Goal: Task Accomplishment & Management: Manage account settings

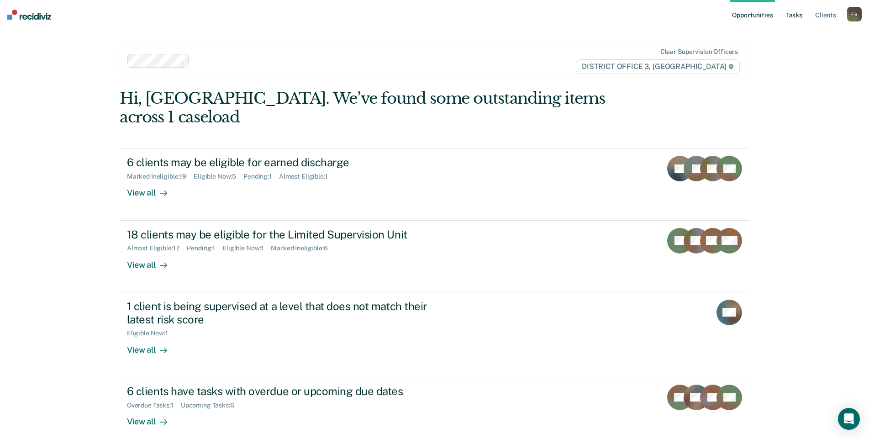
click at [802, 12] on link "Tasks" at bounding box center [794, 14] width 20 height 29
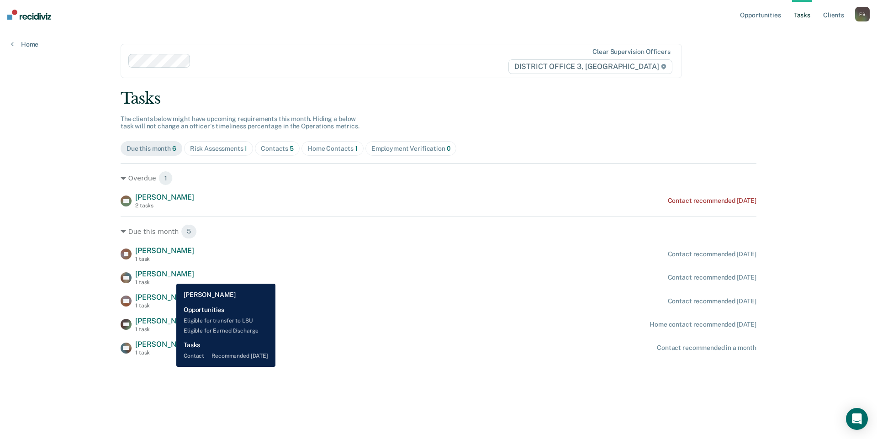
click at [169, 277] on span "[PERSON_NAME]" at bounding box center [164, 273] width 59 height 9
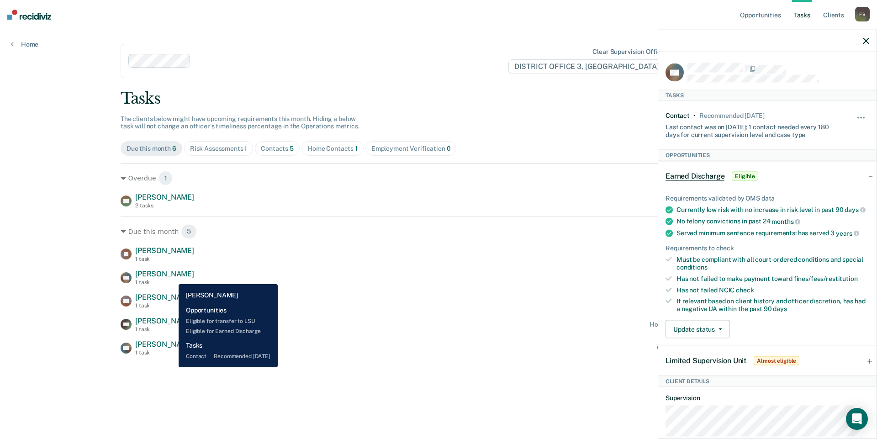
click at [172, 277] on span "[PERSON_NAME]" at bounding box center [164, 273] width 59 height 9
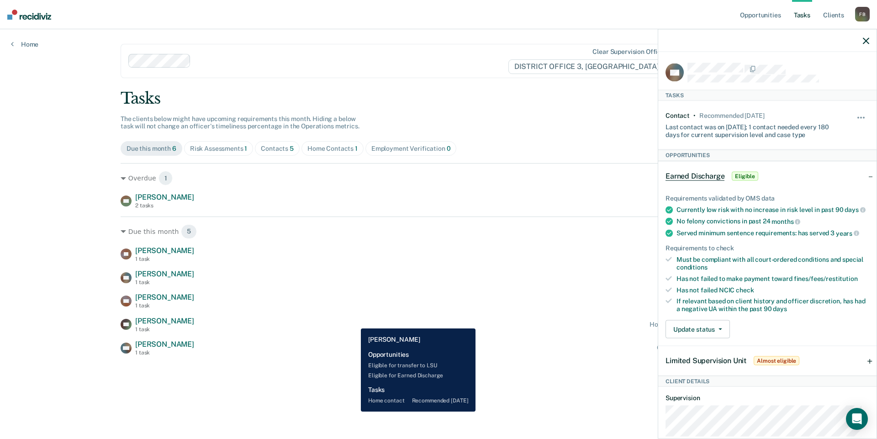
click at [354, 322] on div "NS [PERSON_NAME] 1 task Home contact recommended [DATE]" at bounding box center [439, 325] width 636 height 16
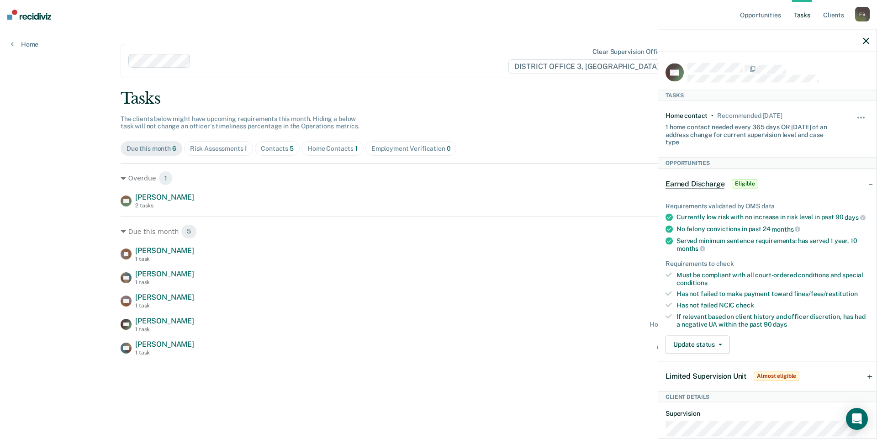
click at [865, 39] on icon "button" at bounding box center [866, 40] width 6 height 6
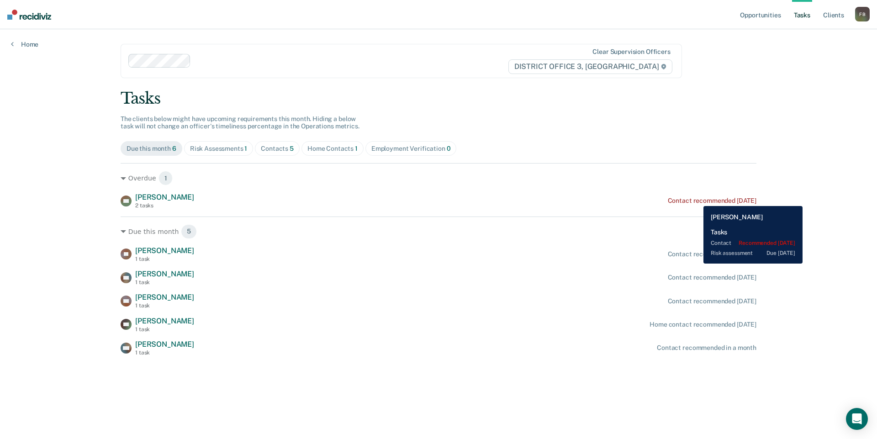
click at [697, 199] on div "Contact recommended [DATE]" at bounding box center [712, 201] width 89 height 8
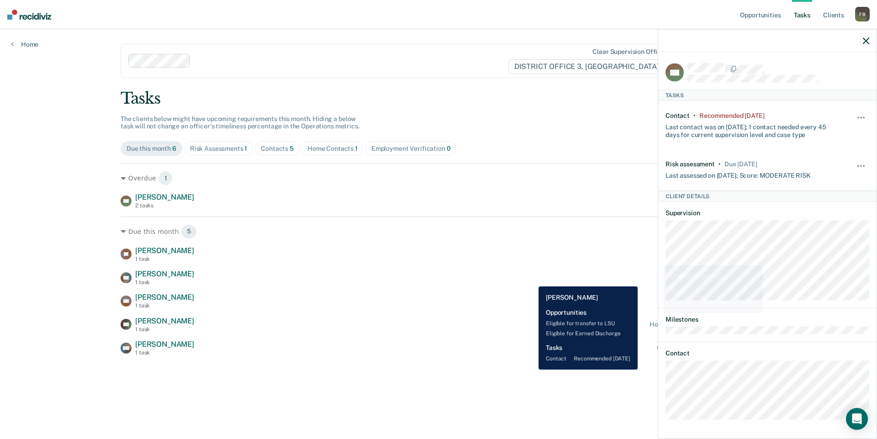
click at [531, 280] on div "ZM [PERSON_NAME] 1 task Contact recommended [DATE]" at bounding box center [439, 277] width 636 height 16
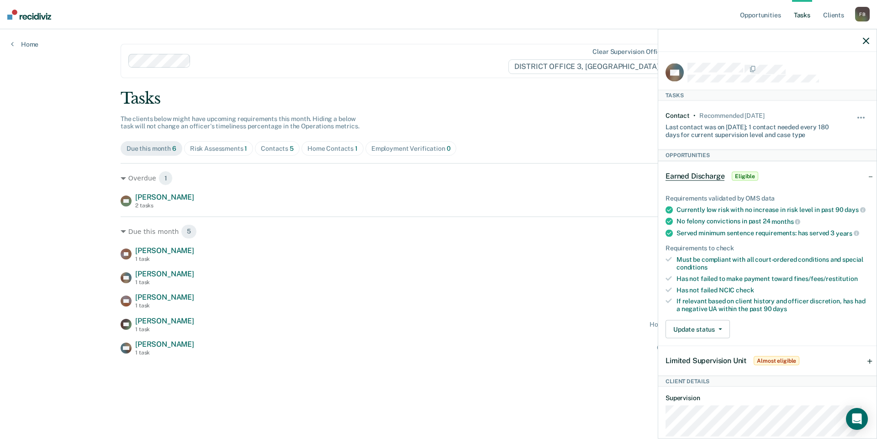
click at [867, 42] on icon "button" at bounding box center [866, 40] width 6 height 6
